Goal: Information Seeking & Learning: Find specific page/section

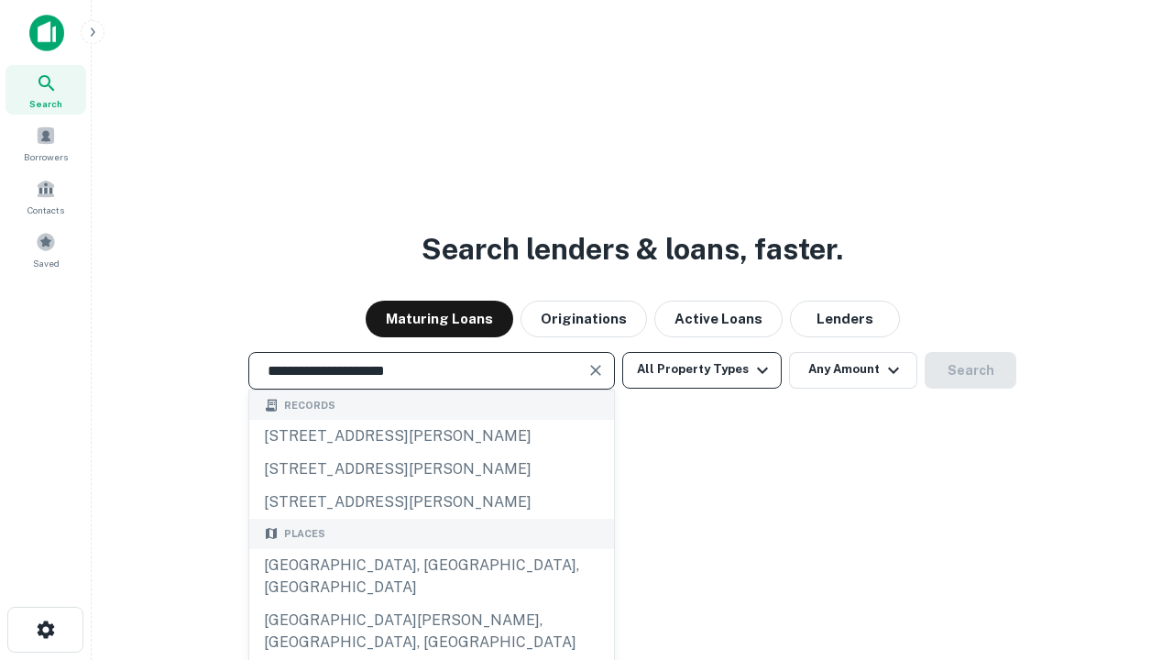
click at [431, 604] on div "[GEOGRAPHIC_DATA], [GEOGRAPHIC_DATA], [GEOGRAPHIC_DATA]" at bounding box center [431, 576] width 365 height 55
click at [702, 369] on button "All Property Types" at bounding box center [701, 370] width 159 height 37
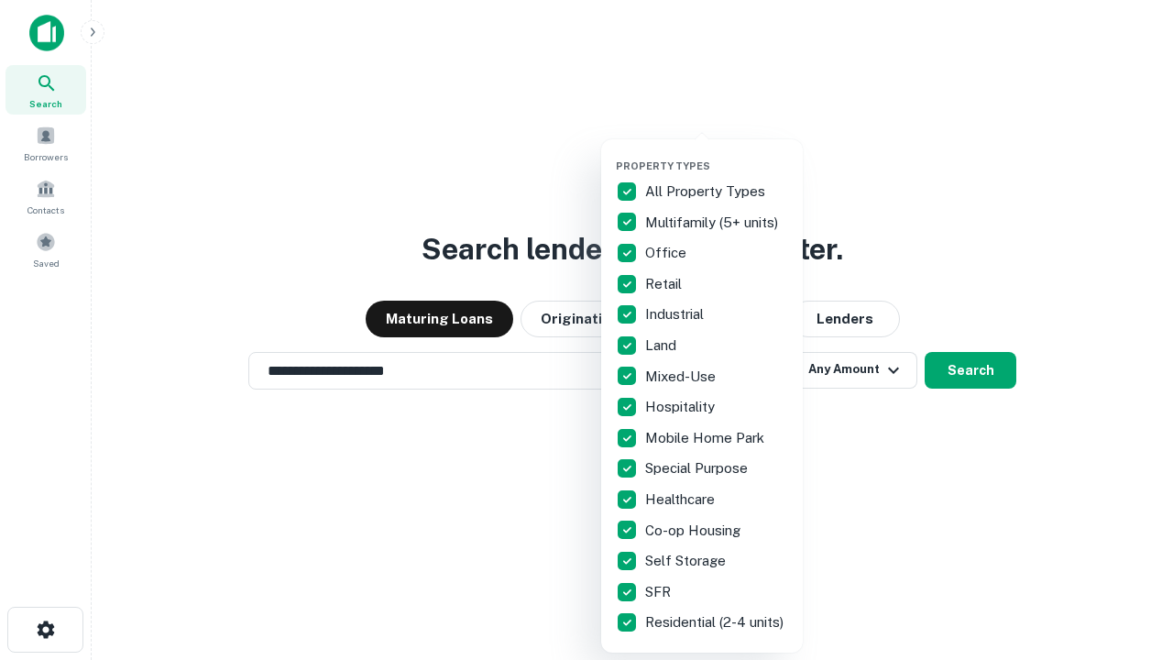
type input "**********"
click at [717, 154] on button "button" at bounding box center [717, 154] width 202 height 1
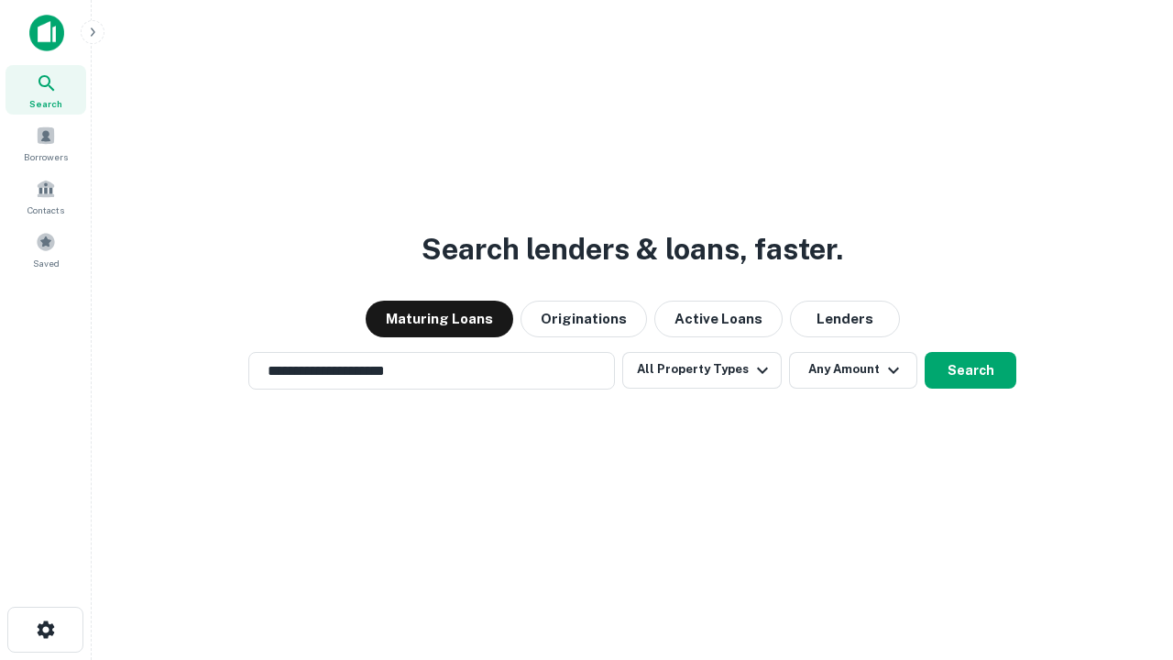
scroll to position [11, 221]
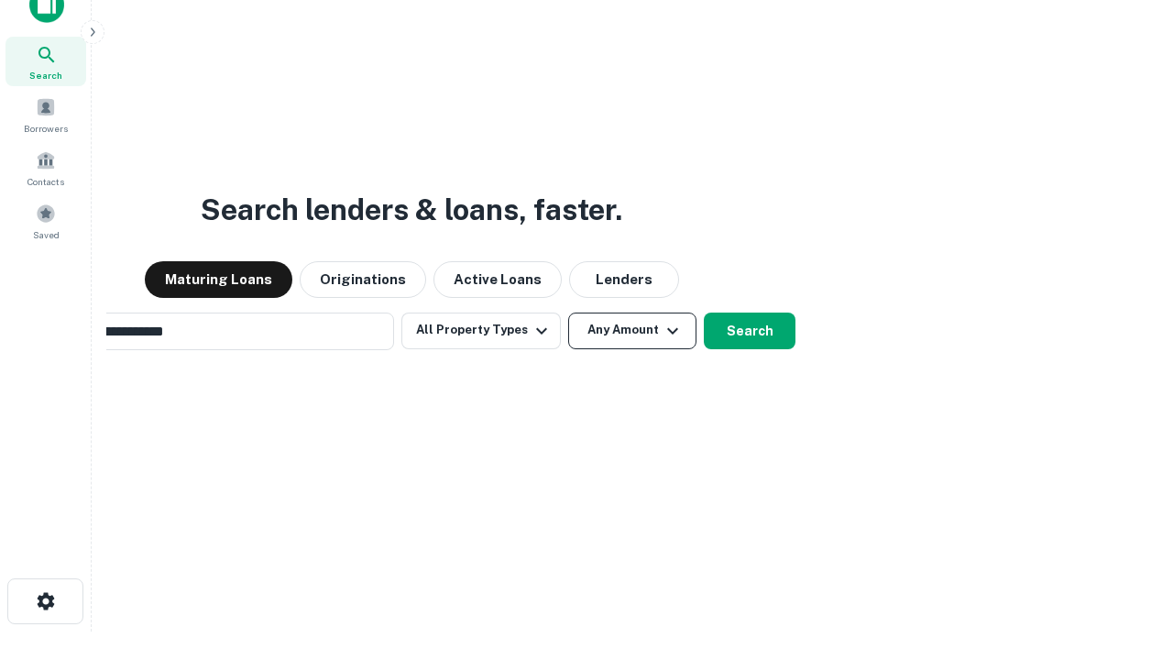
click at [568, 312] on button "Any Amount" at bounding box center [632, 330] width 128 height 37
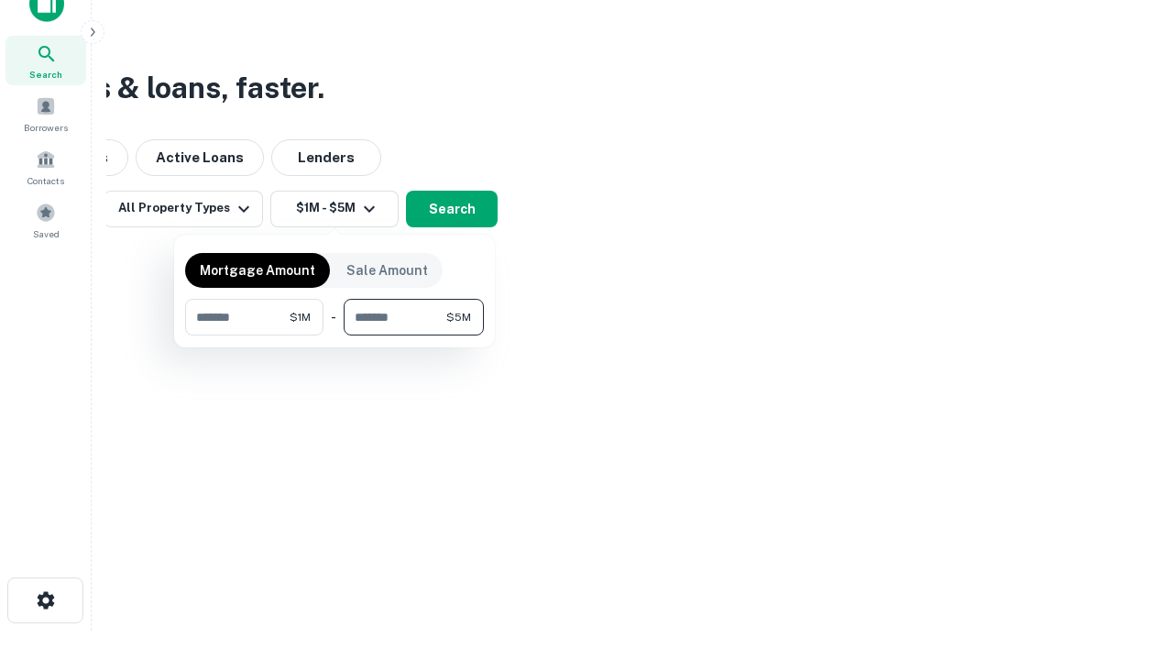
type input "*******"
click at [334, 335] on button "button" at bounding box center [334, 335] width 299 height 1
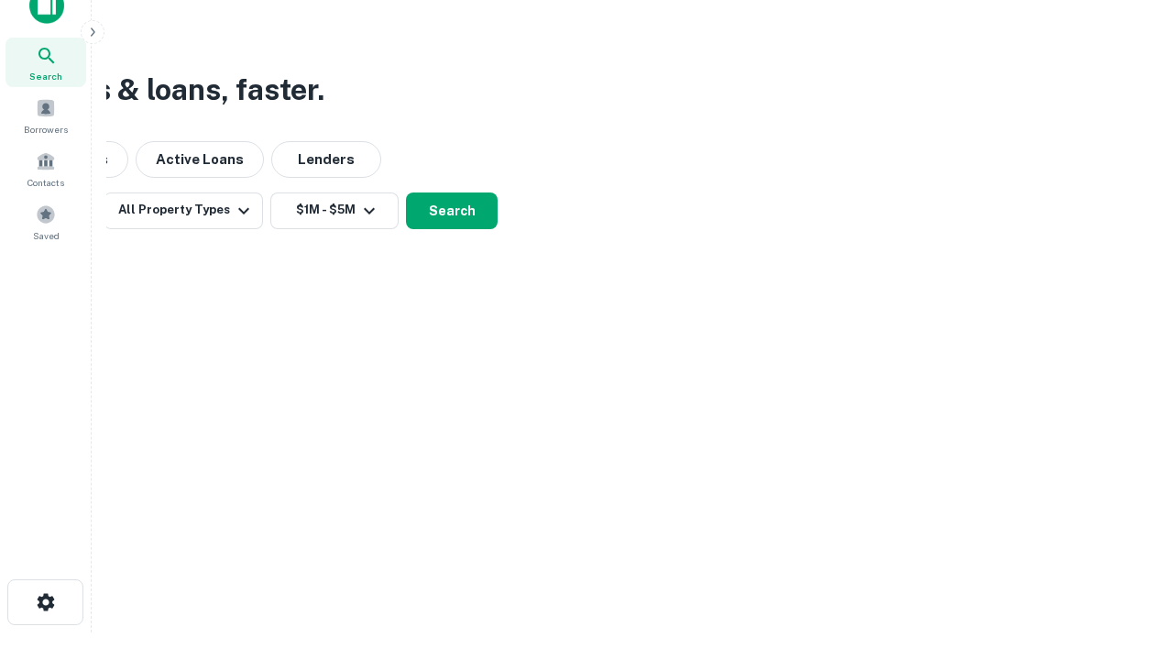
scroll to position [11, 338]
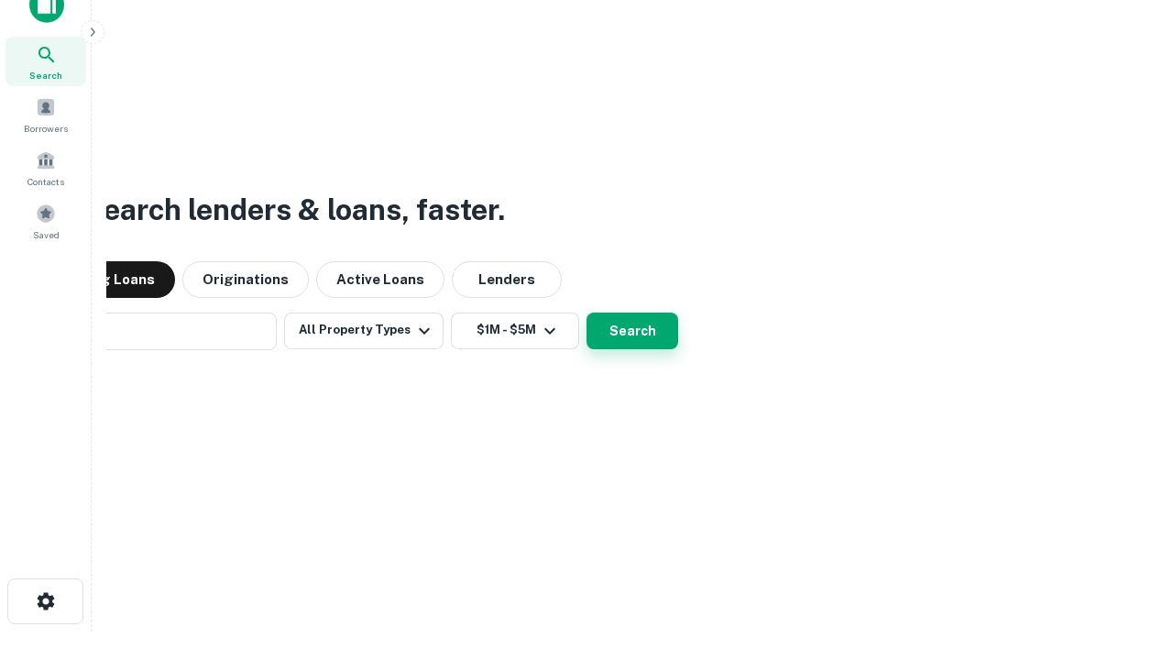
click at [586, 312] on button "Search" at bounding box center [632, 330] width 92 height 37
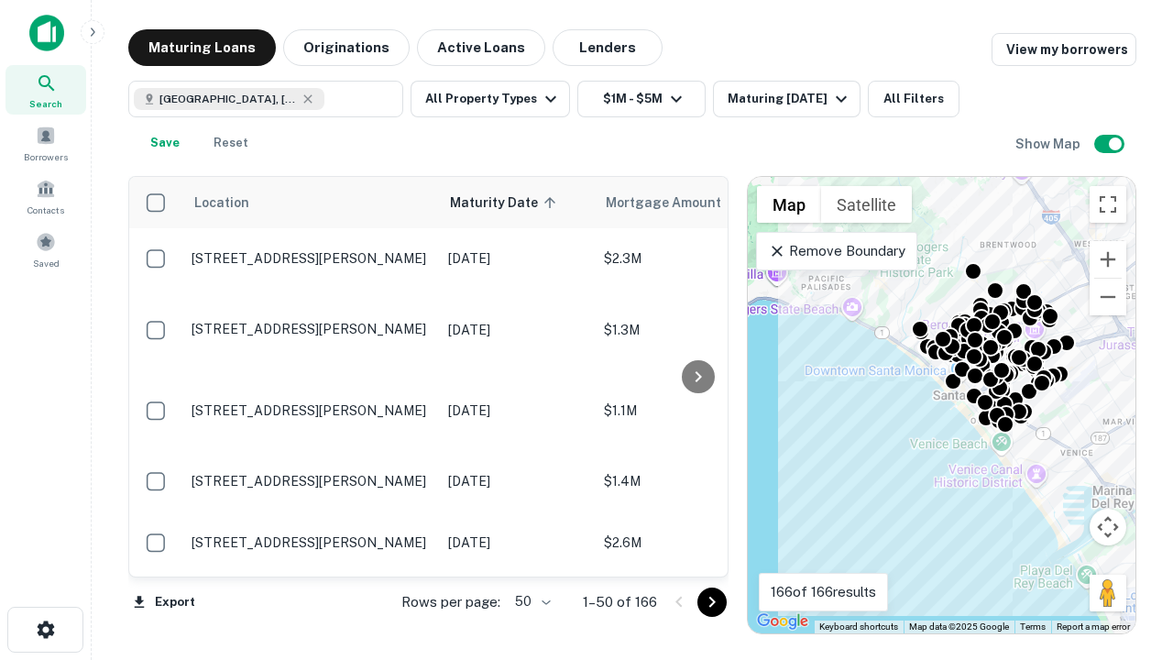
click at [530, 601] on body "Search Borrowers Contacts Saved Maturing Loans Originations Active Loans Lender…" at bounding box center [586, 330] width 1173 height 660
click at [531, 555] on li "25" at bounding box center [530, 555] width 53 height 33
